Goal: Information Seeking & Learning: Learn about a topic

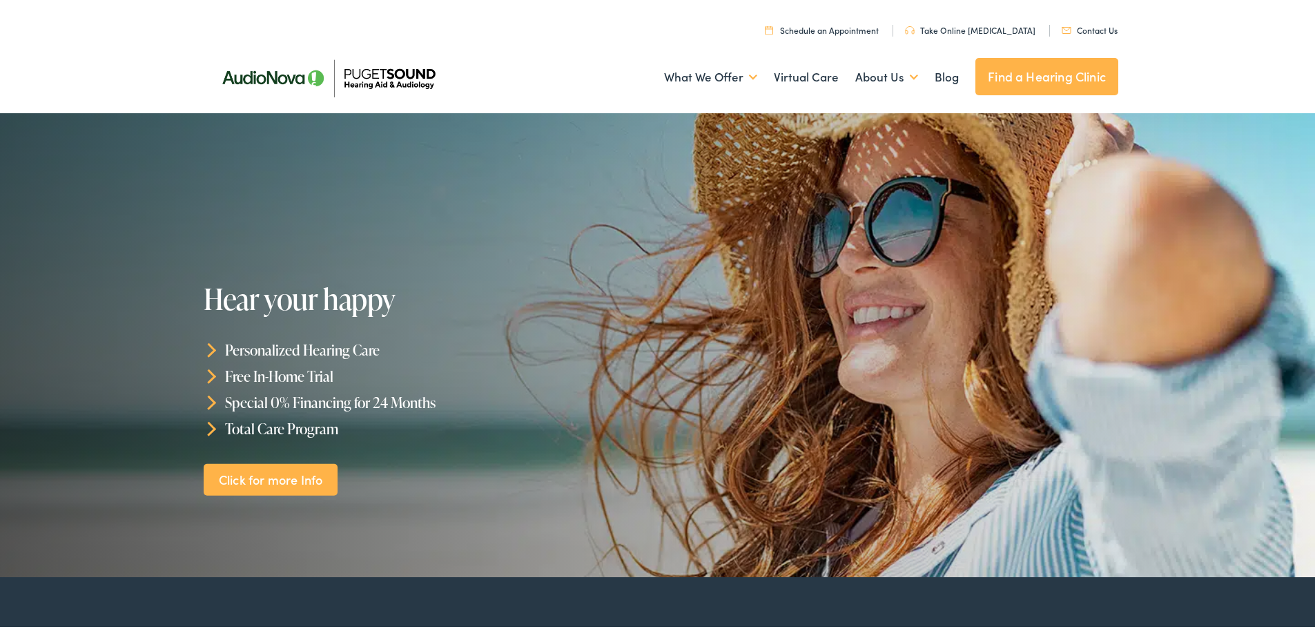
click at [1074, 28] on link "Contact Us" at bounding box center [1089, 27] width 56 height 12
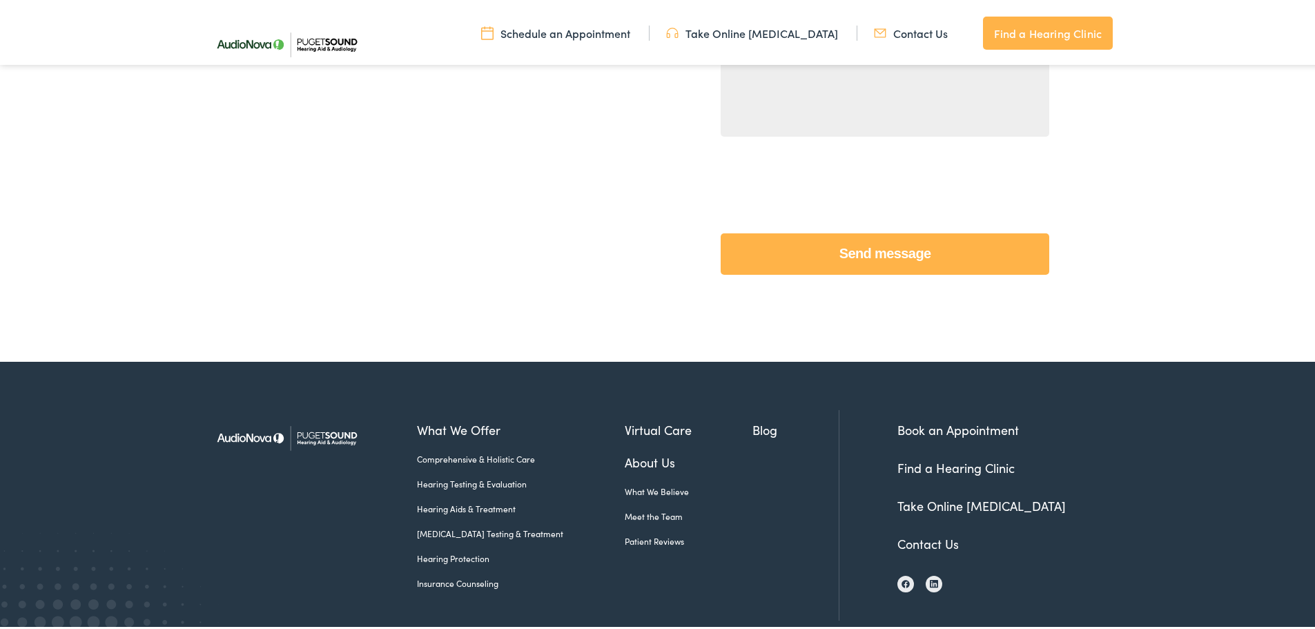
scroll to position [613, 0]
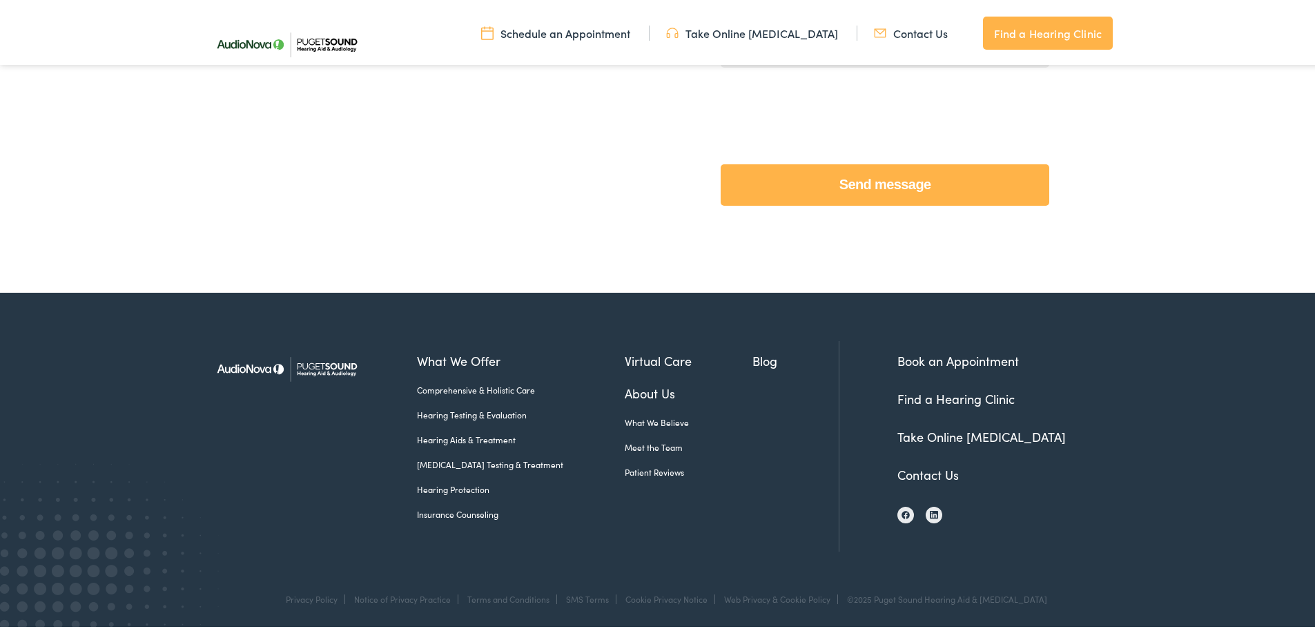
click at [963, 391] on link "Find a Hearing Clinic" at bounding box center [955, 395] width 117 height 17
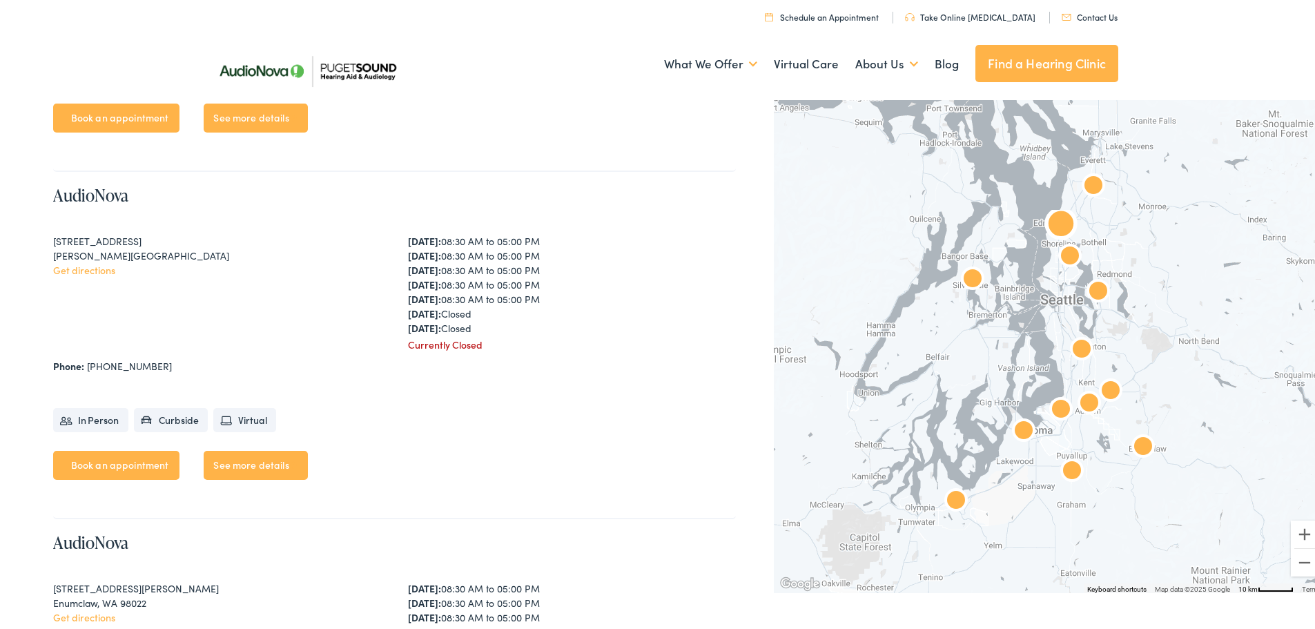
scroll to position [1027, 0]
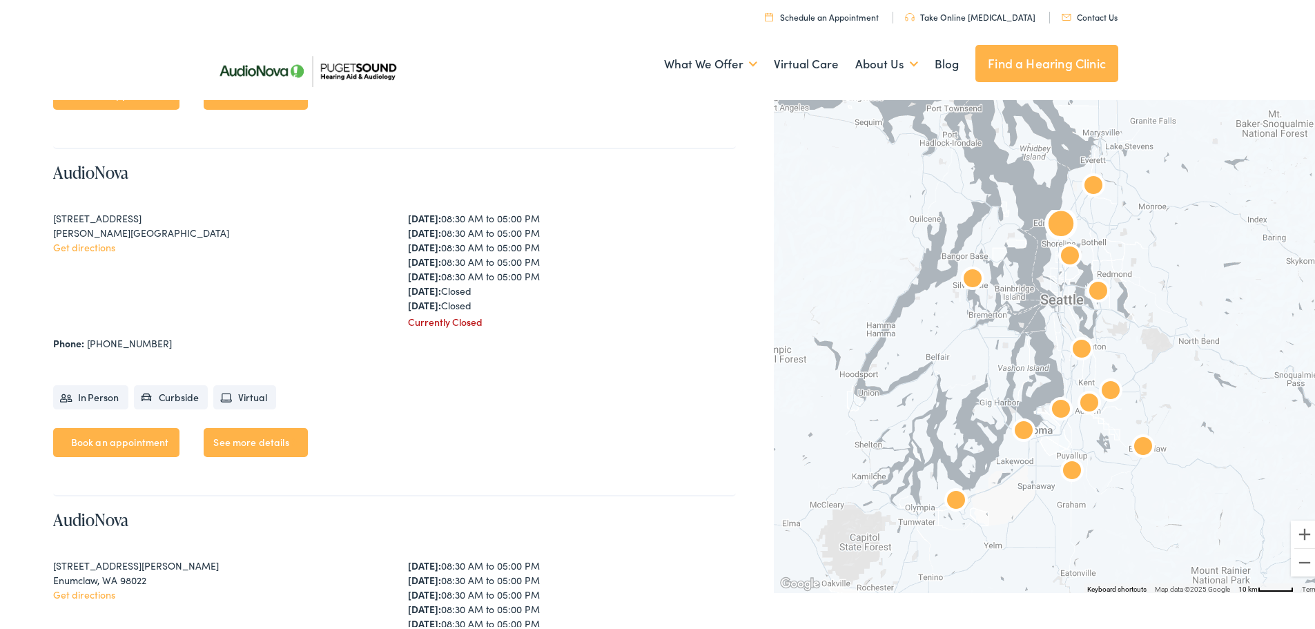
click at [260, 429] on link "See more details" at bounding box center [256, 439] width 104 height 29
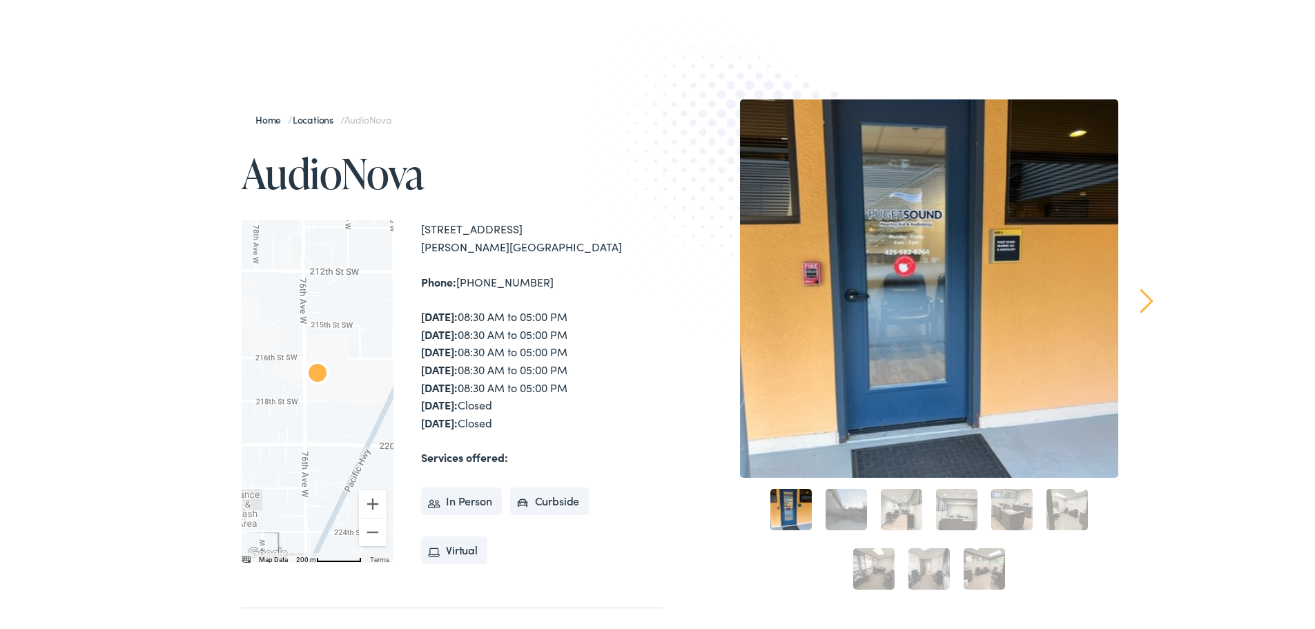
scroll to position [138, 0]
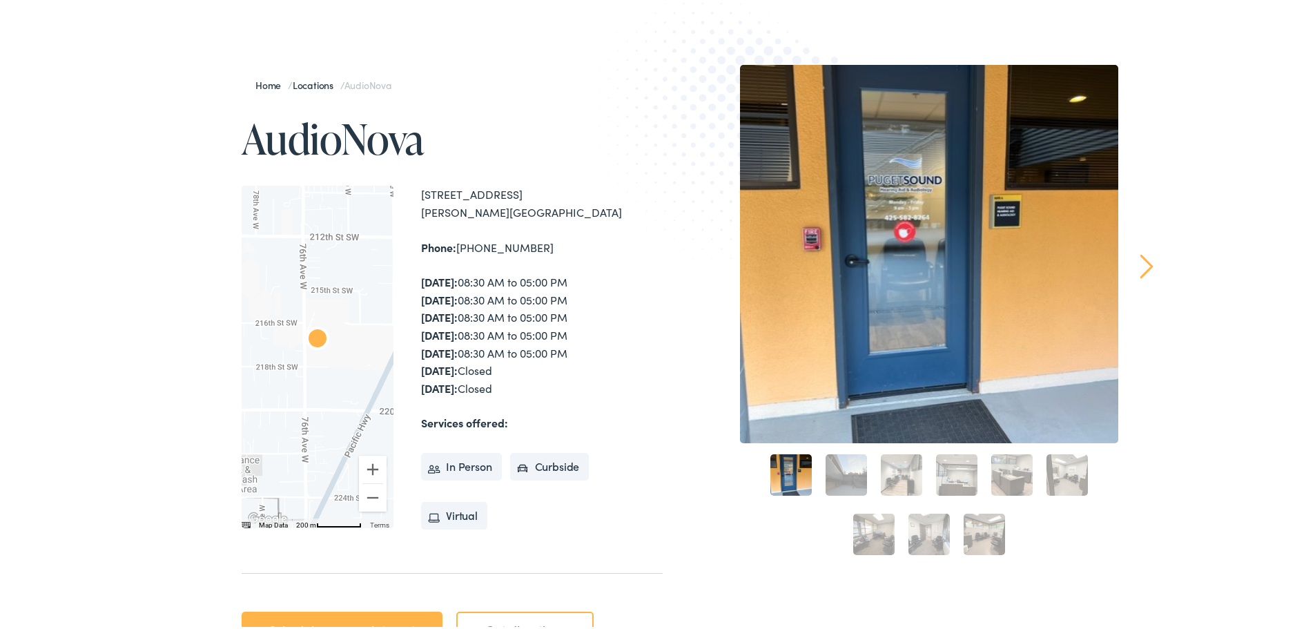
click at [988, 537] on link "9" at bounding box center [983, 531] width 41 height 41
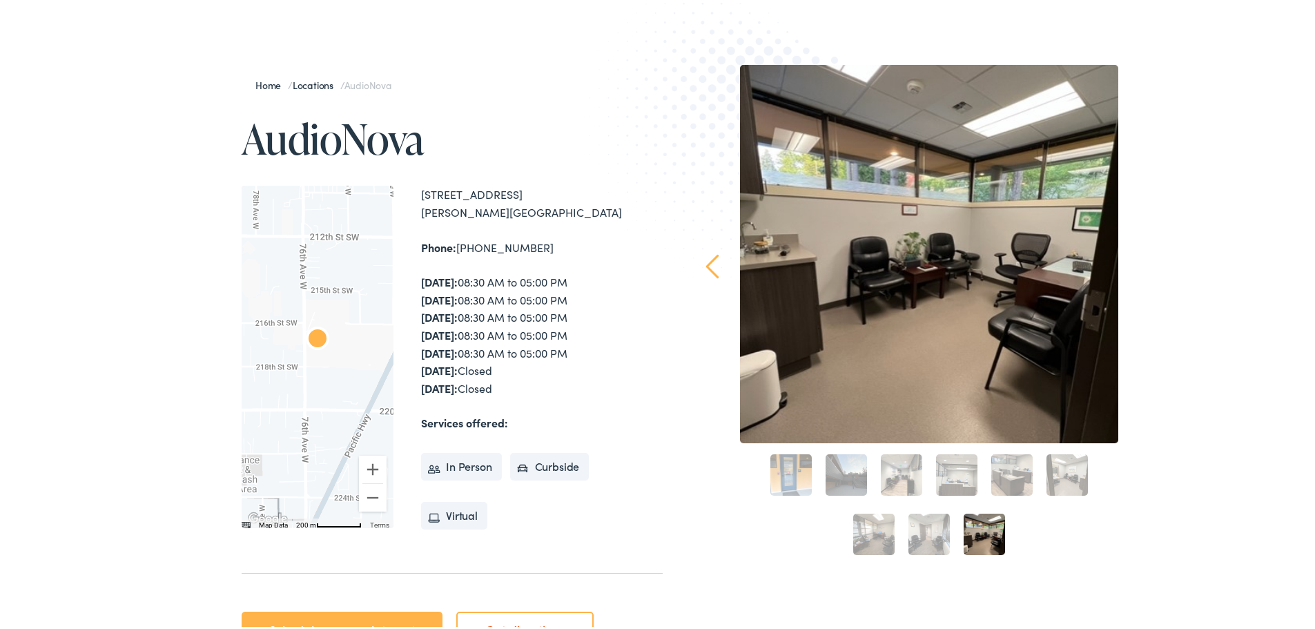
click at [948, 478] on link "4" at bounding box center [956, 471] width 41 height 41
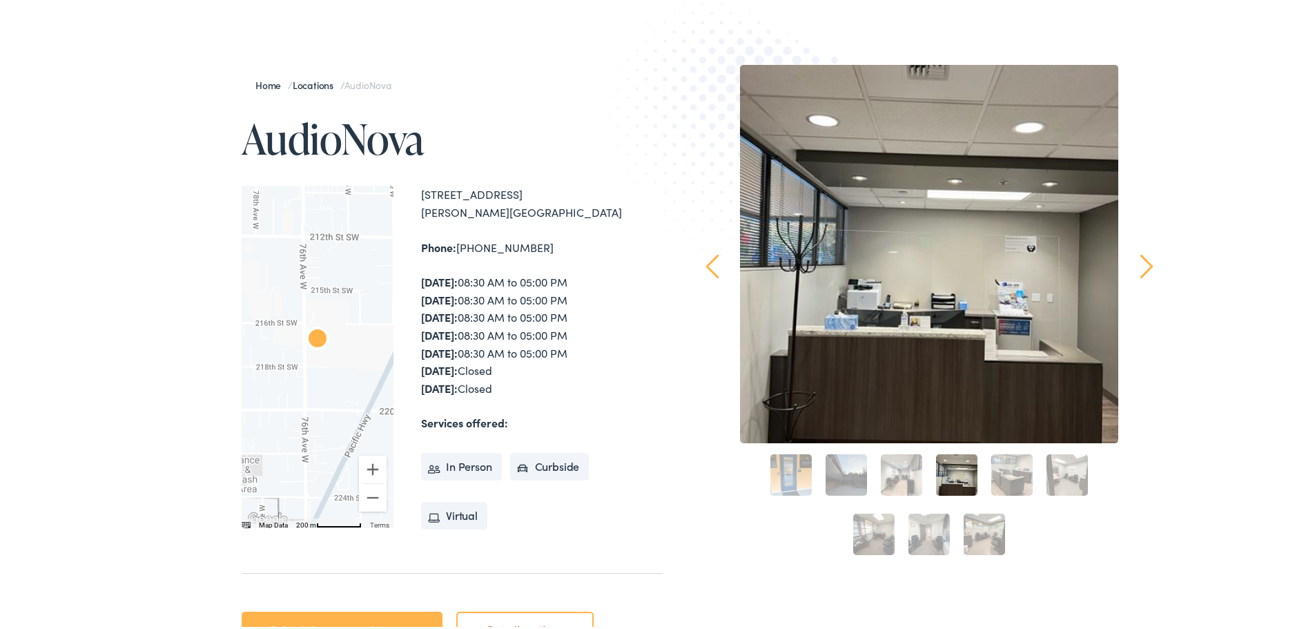
click at [890, 472] on link "3" at bounding box center [900, 471] width 41 height 41
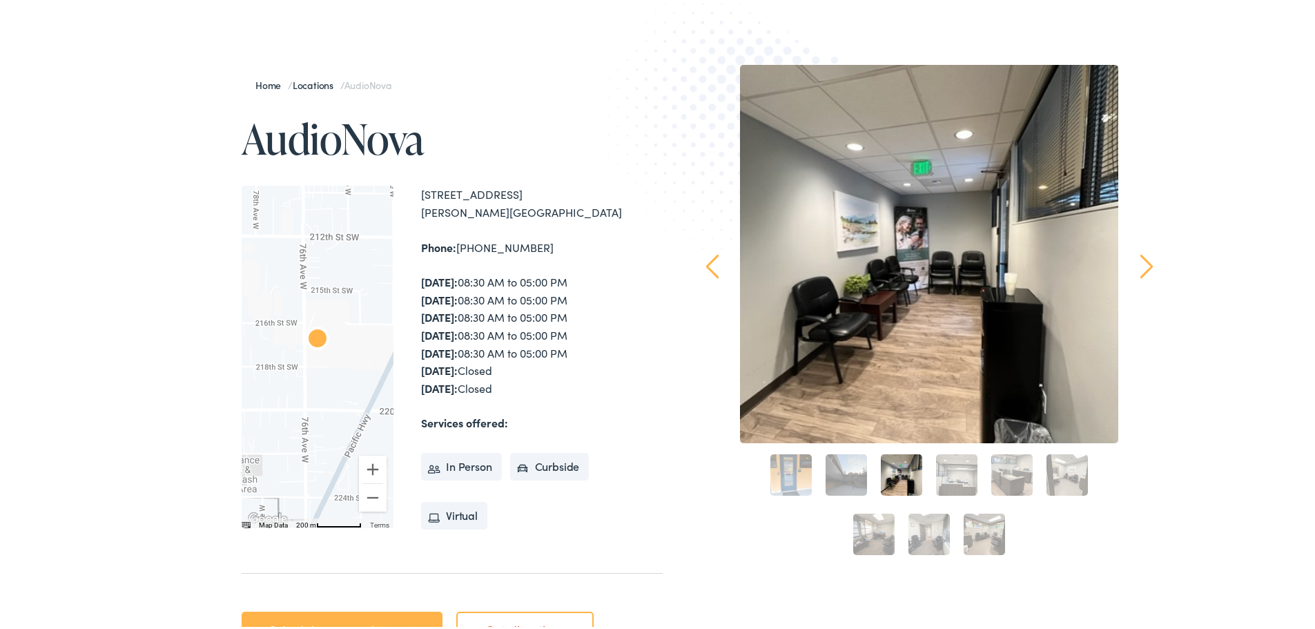
click at [844, 486] on link "2" at bounding box center [845, 471] width 41 height 41
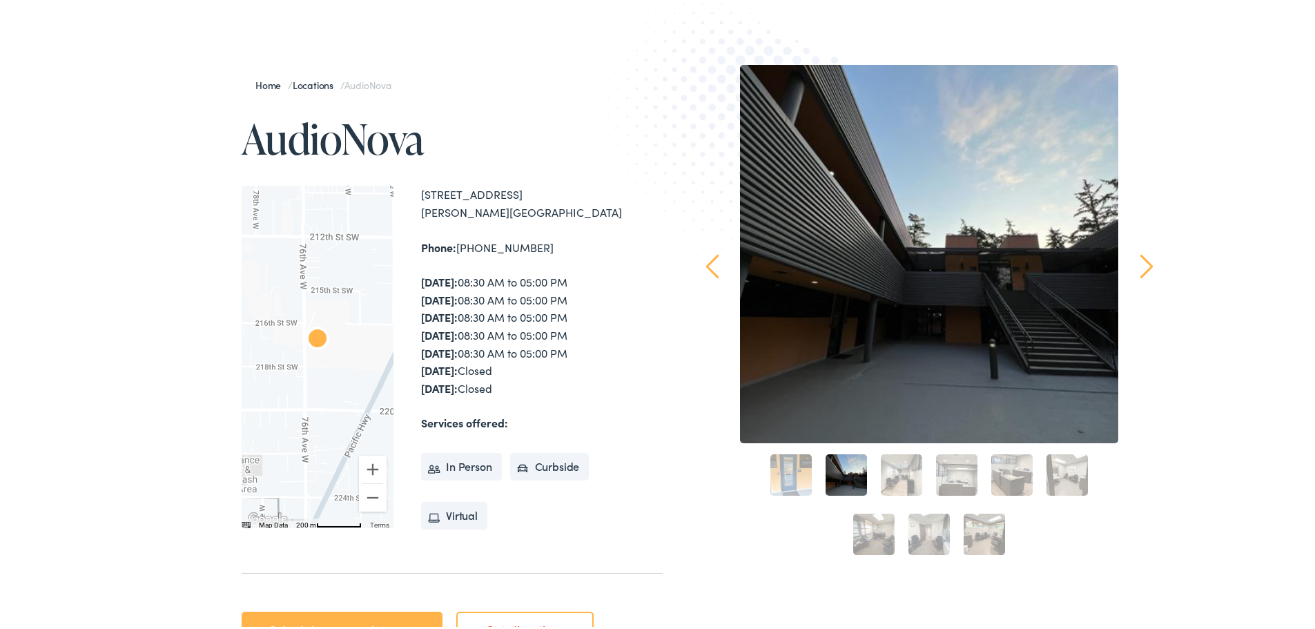
click at [860, 527] on link "7" at bounding box center [873, 531] width 41 height 41
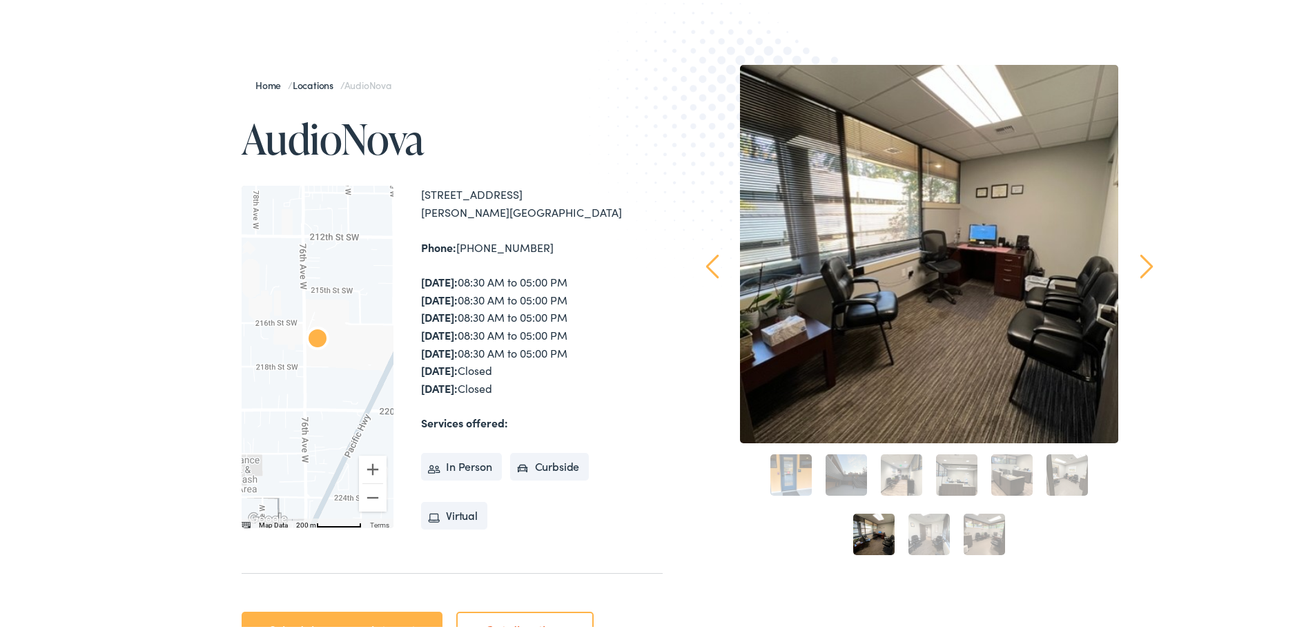
click at [926, 538] on link "8" at bounding box center [928, 531] width 41 height 41
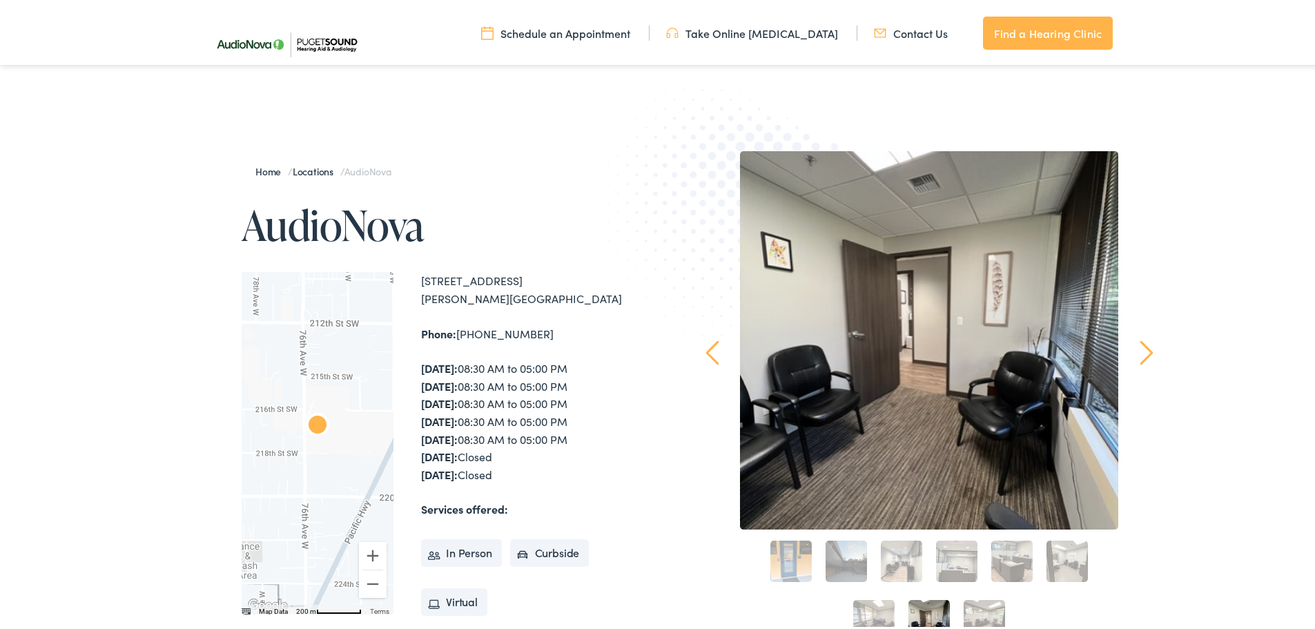
scroll to position [0, 0]
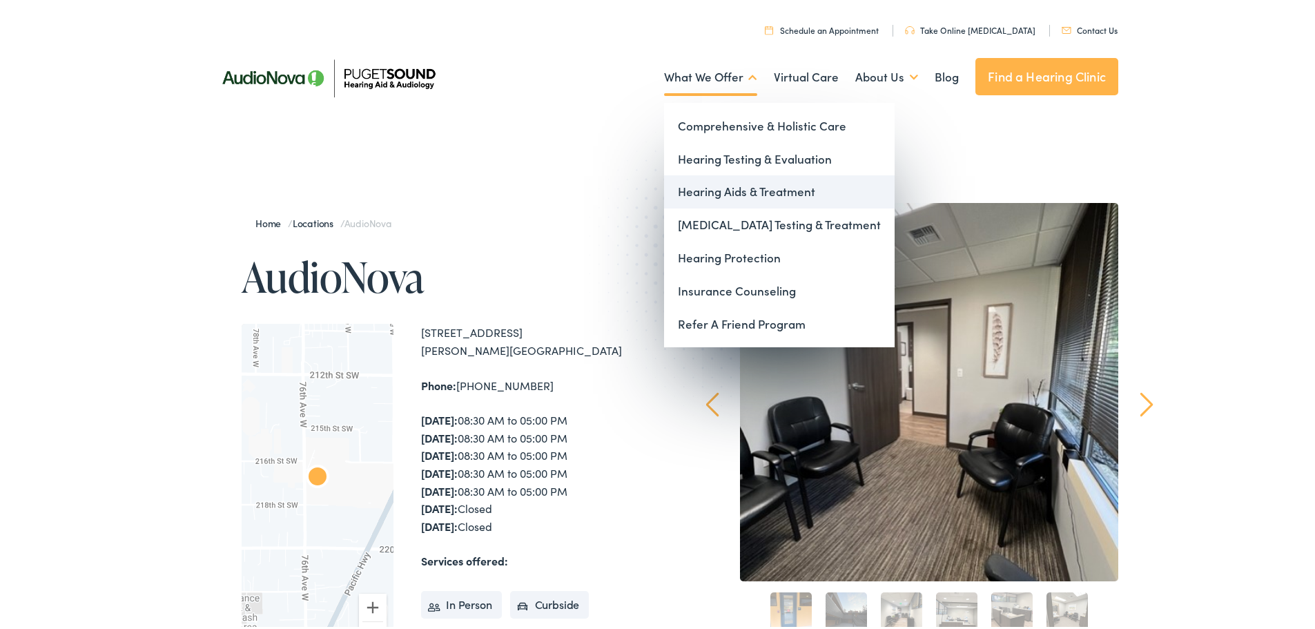
click at [812, 188] on link "Hearing Aids & Treatment" at bounding box center [779, 189] width 230 height 33
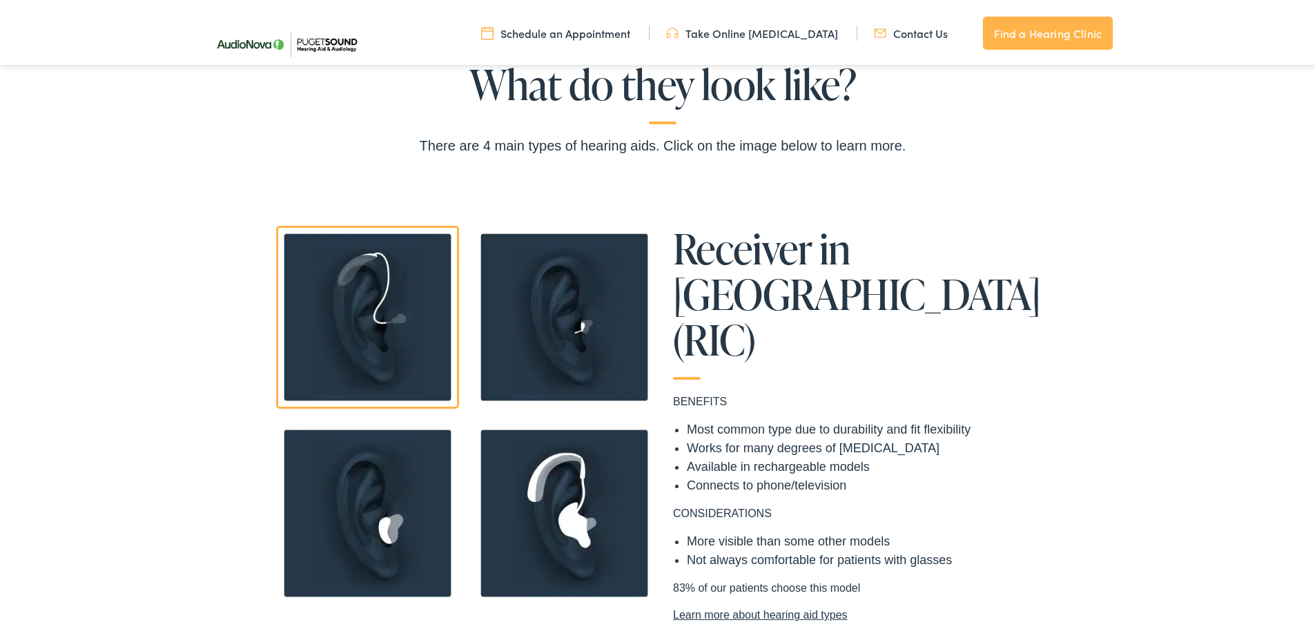
scroll to position [1242, 0]
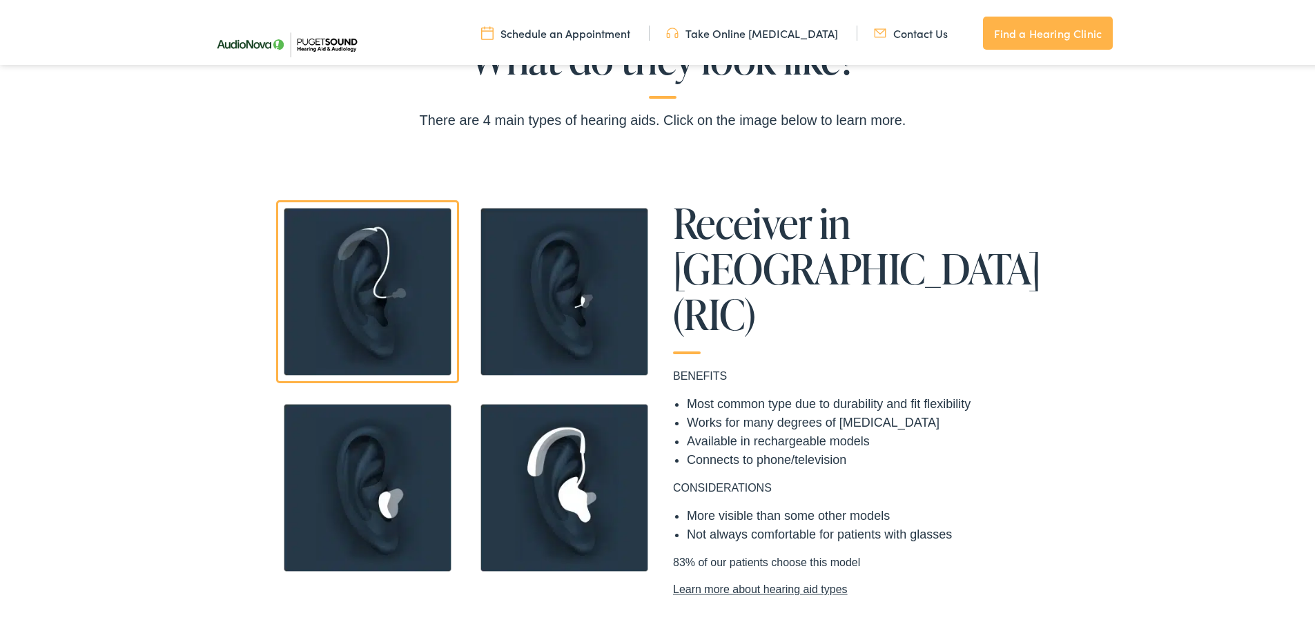
click at [508, 324] on img at bounding box center [564, 288] width 183 height 183
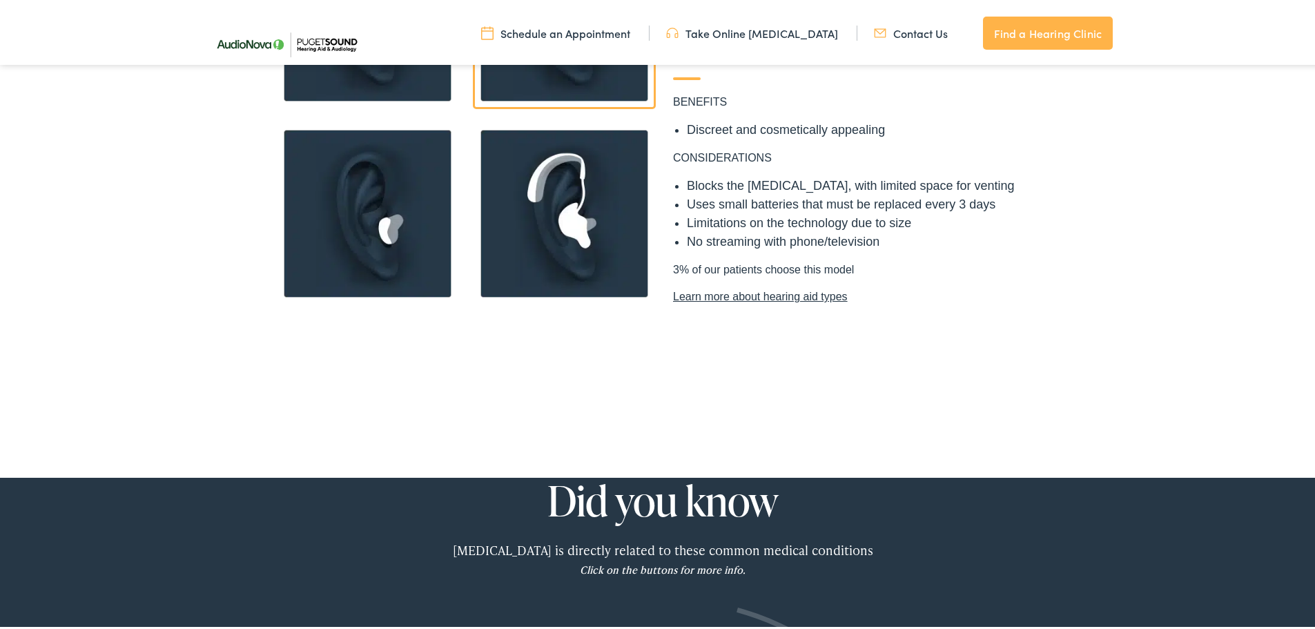
scroll to position [1380, 0]
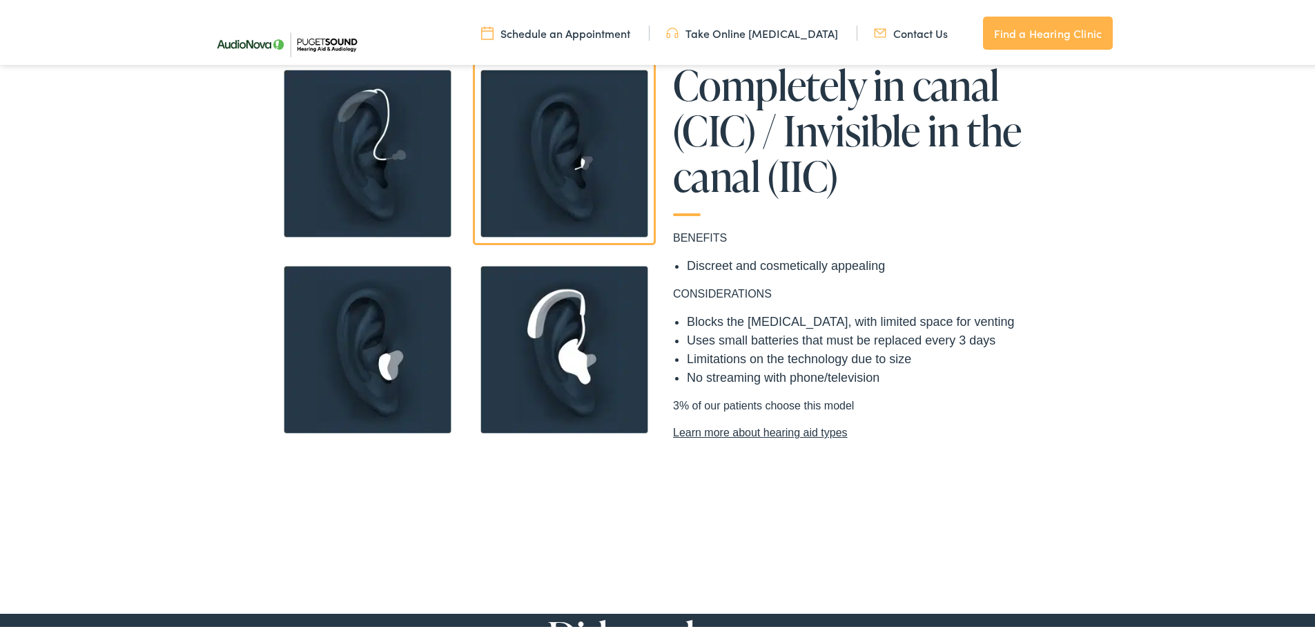
click at [382, 351] on img at bounding box center [367, 346] width 183 height 183
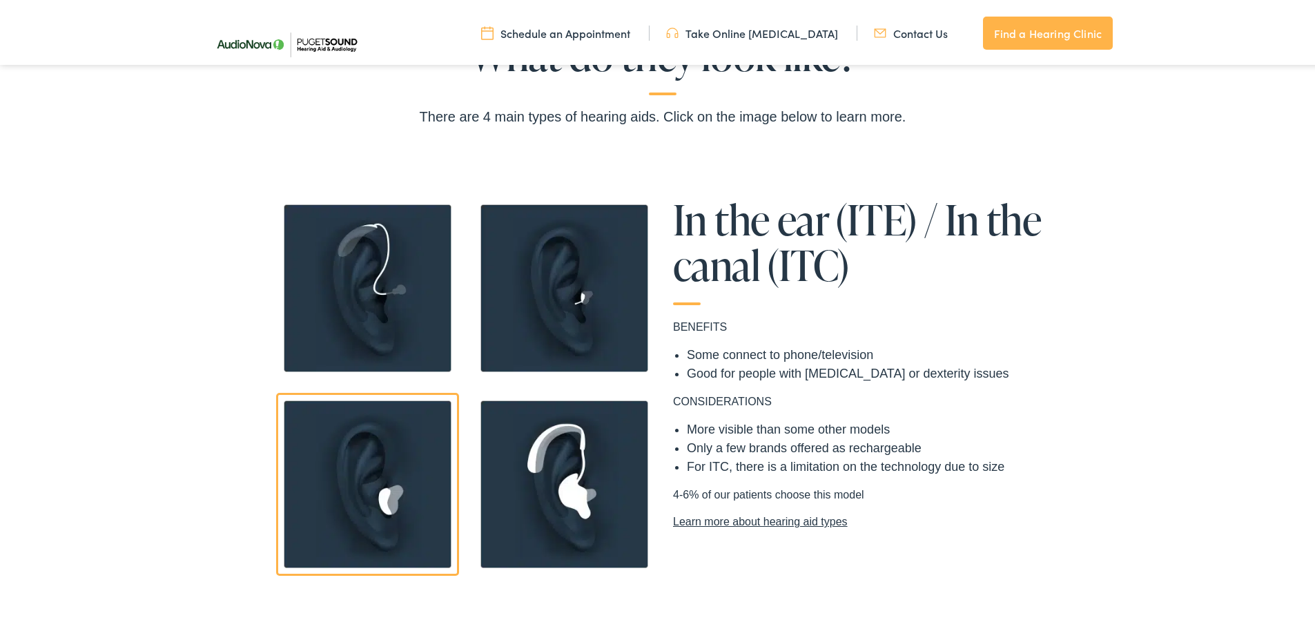
scroll to position [1242, 0]
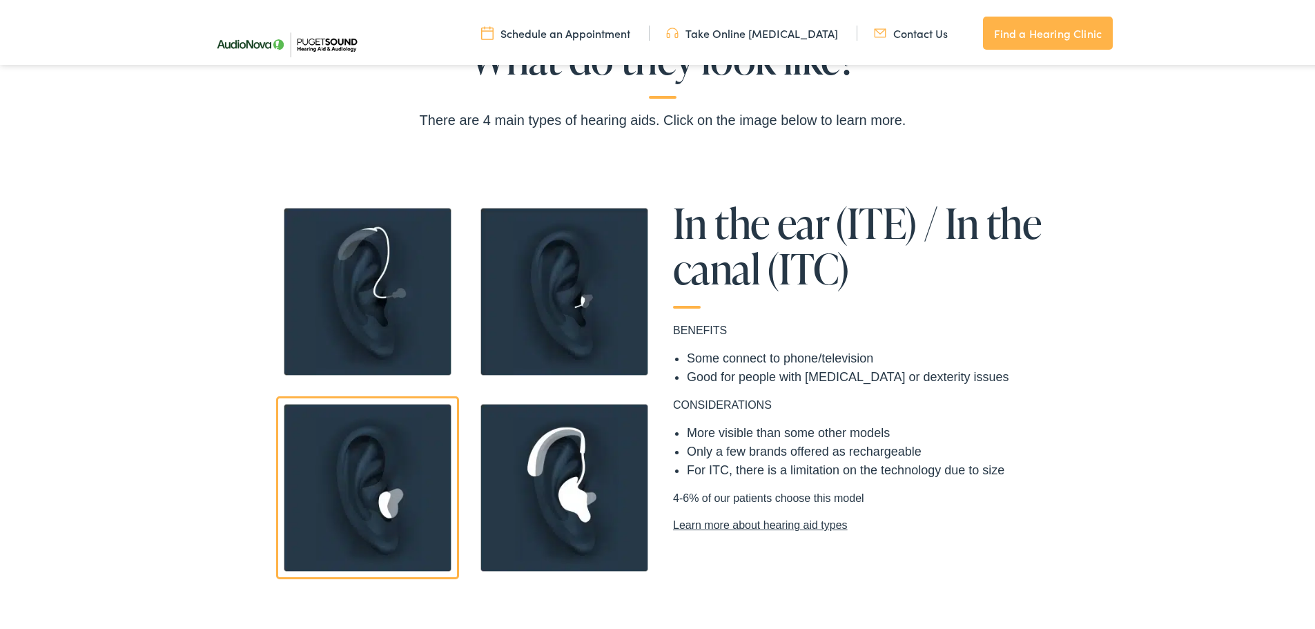
click at [328, 304] on img at bounding box center [367, 288] width 183 height 183
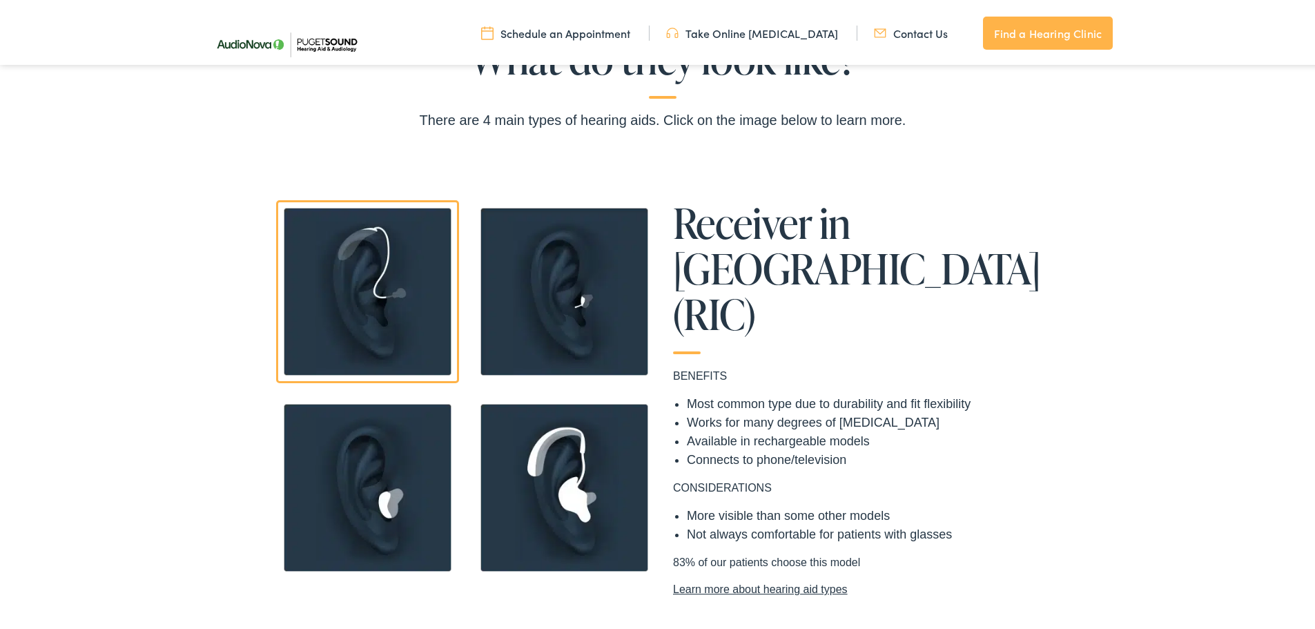
click at [572, 496] on img at bounding box center [564, 484] width 183 height 183
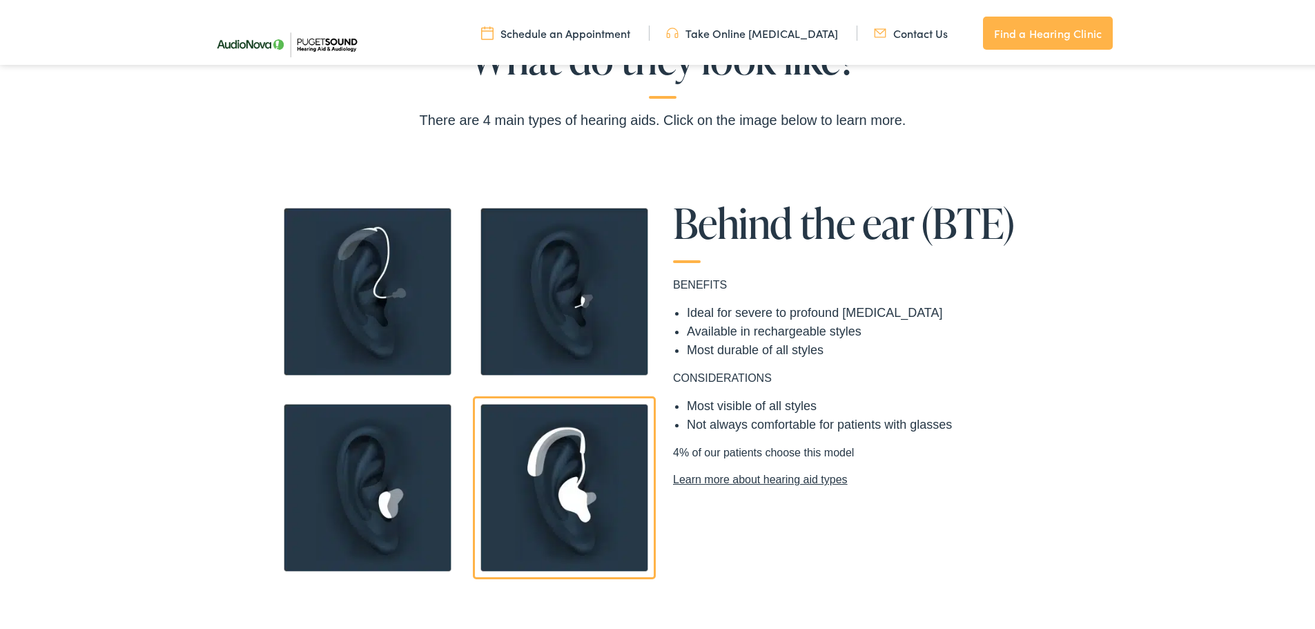
click at [544, 281] on img at bounding box center [564, 288] width 183 height 183
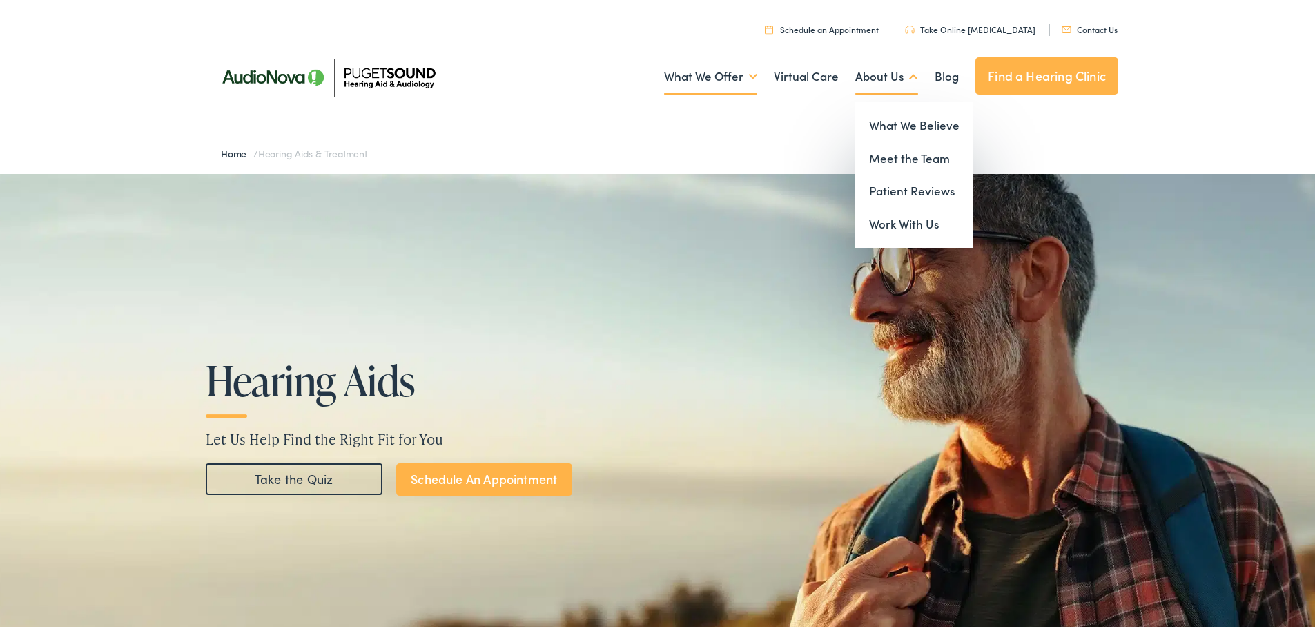
scroll to position [0, 0]
